Goal: Task Accomplishment & Management: Use online tool/utility

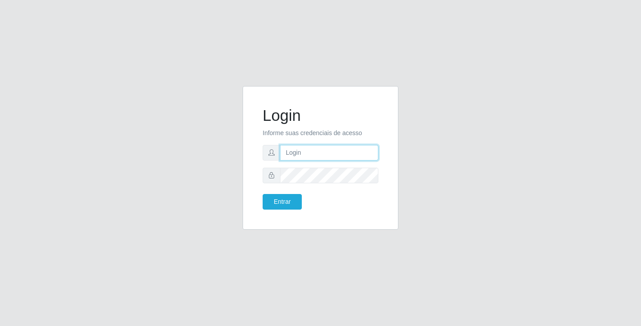
click at [305, 151] on input "text" at bounding box center [329, 153] width 98 height 16
type input "[EMAIL_ADDRESS][DOMAIN_NAME]"
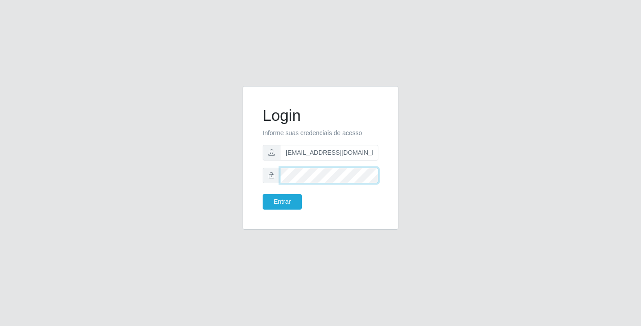
click at [263, 194] on button "Entrar" at bounding box center [282, 202] width 39 height 16
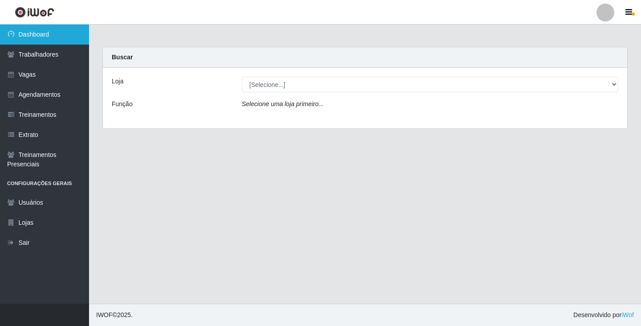
click at [46, 42] on link "Dashboard" at bounding box center [44, 34] width 89 height 20
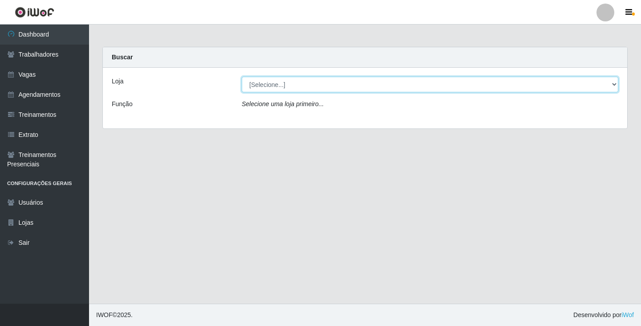
click at [616, 85] on select "[Selecione...] SuperFácil Atacado - Alto de São Manoel SuperFácil Atacado - Ema…" at bounding box center [430, 85] width 377 height 16
click at [242, 77] on select "[Selecione...] SuperFácil Atacado - Alto de São Manoel SuperFácil Atacado - Ema…" at bounding box center [430, 85] width 377 height 16
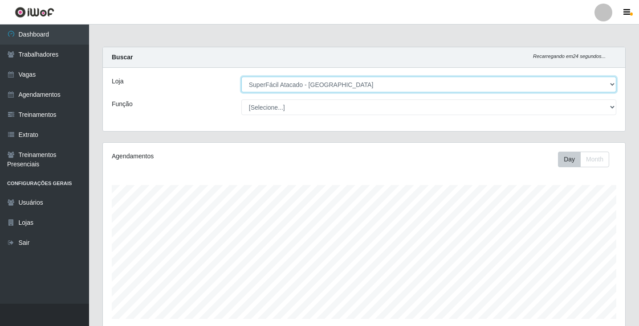
click at [615, 83] on select "[Selecione...] SuperFácil Atacado - Alto de São Manoel SuperFácil Atacado - Ema…" at bounding box center [428, 85] width 375 height 16
click at [241, 77] on select "[Selecione...] SuperFácil Atacado - Alto de São Manoel SuperFácil Atacado - Ema…" at bounding box center [428, 85] width 375 height 16
click at [611, 85] on select "[Selecione...] SuperFácil Atacado - Alto de São Manoel SuperFácil Atacado - Ema…" at bounding box center [428, 85] width 375 height 16
select select "504"
click at [241, 77] on select "[Selecione...] SuperFácil Atacado - Alto de São Manoel SuperFácil Atacado - Ema…" at bounding box center [428, 85] width 375 height 16
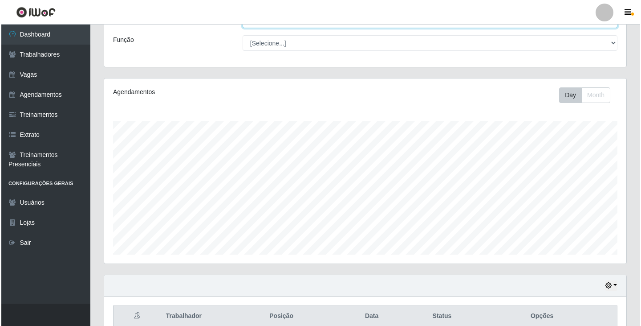
scroll to position [147, 0]
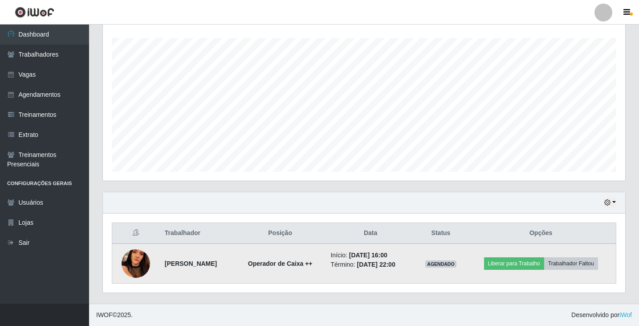
click at [127, 263] on img at bounding box center [136, 263] width 29 height 63
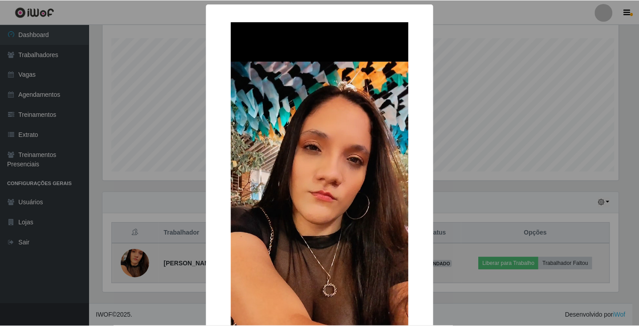
scroll to position [185, 518]
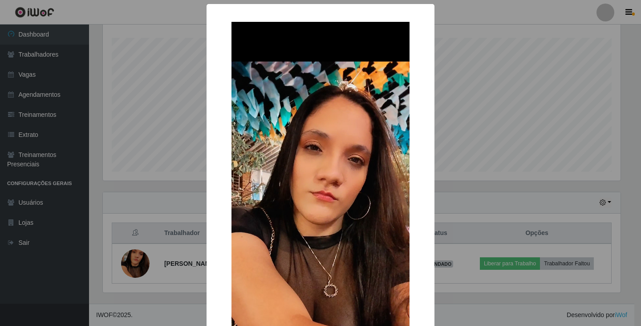
click at [459, 69] on div "× OK Cancel" at bounding box center [320, 163] width 641 height 326
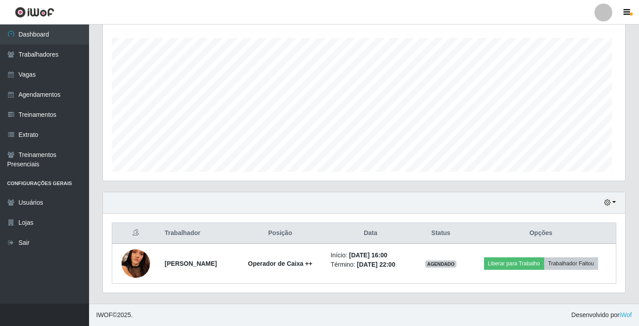
scroll to position [185, 522]
